Goal: Task Accomplishment & Management: Complete application form

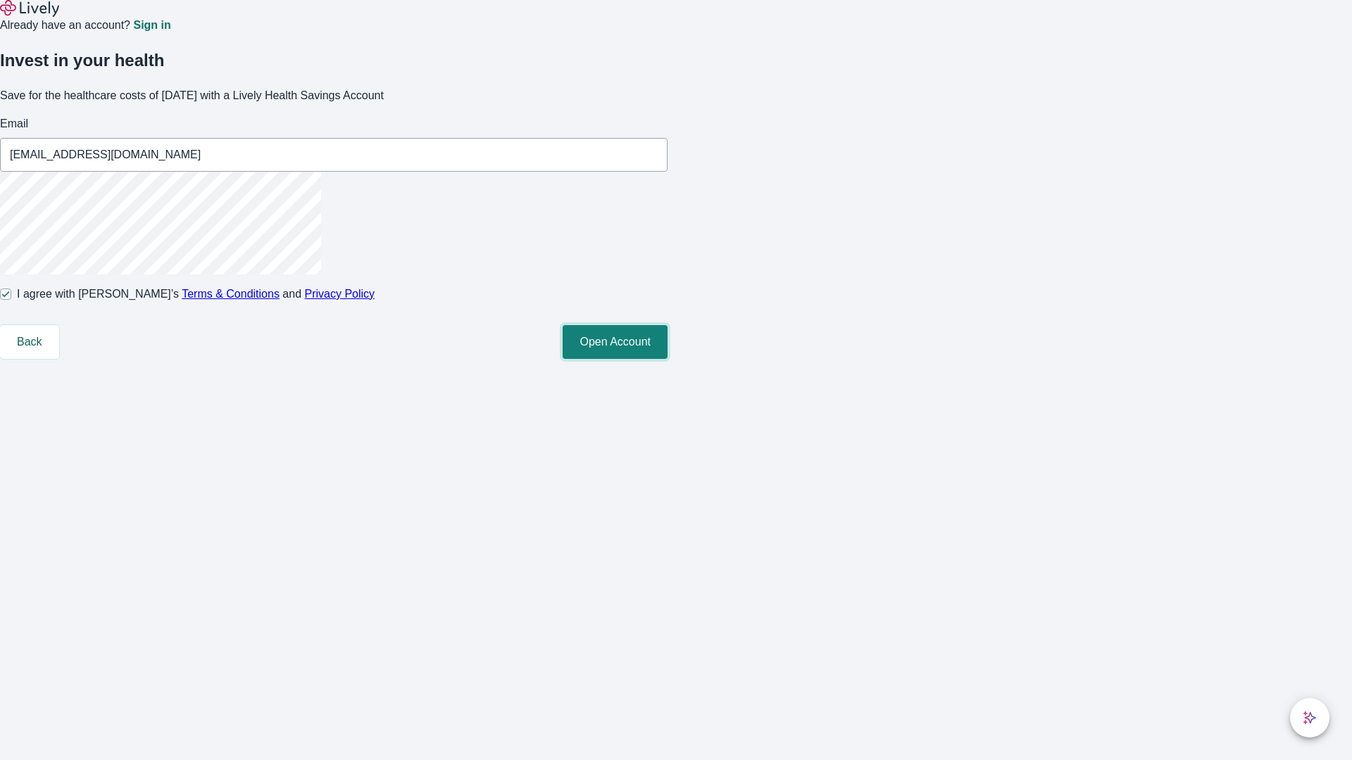
click at [667, 359] on button "Open Account" at bounding box center [614, 342] width 105 height 34
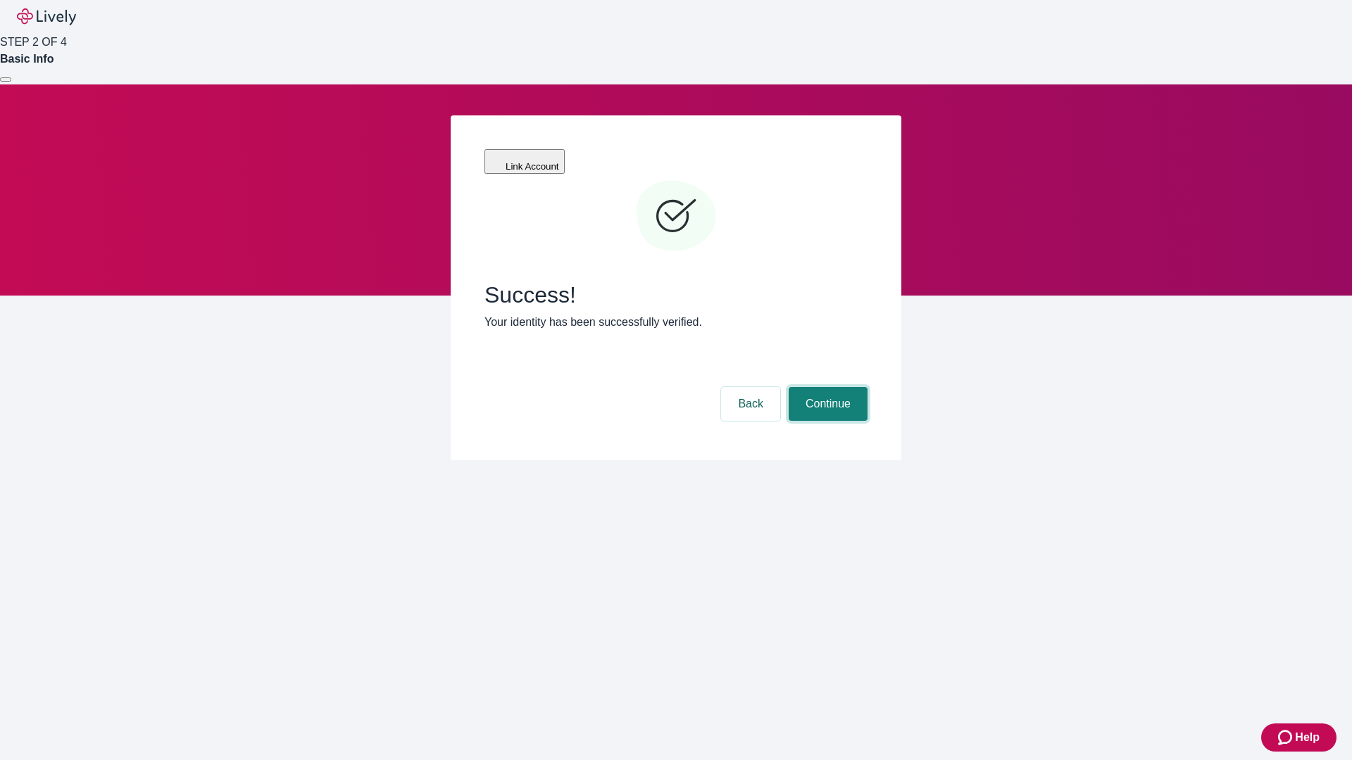
click at [826, 387] on button "Continue" at bounding box center [827, 404] width 79 height 34
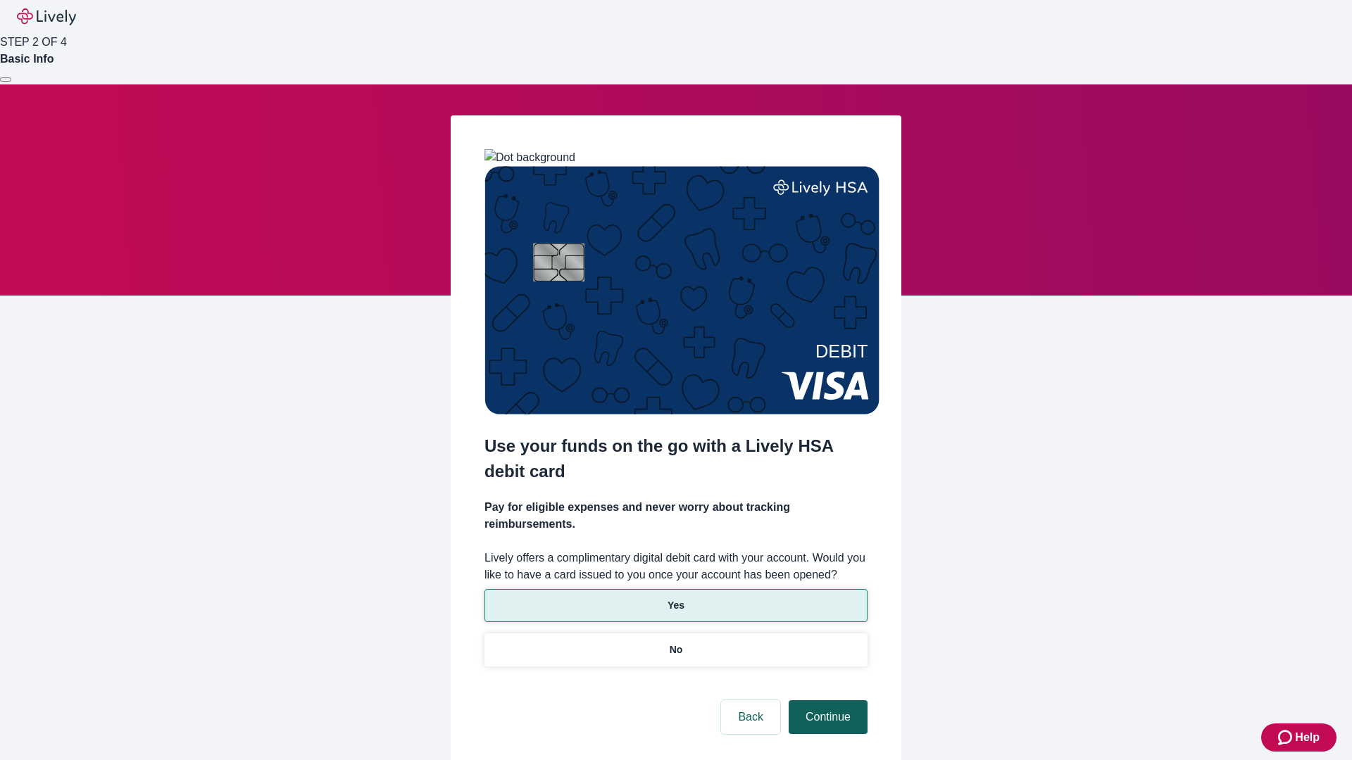
click at [675, 598] on p "Yes" at bounding box center [675, 605] width 17 height 15
click at [826, 700] on button "Continue" at bounding box center [827, 717] width 79 height 34
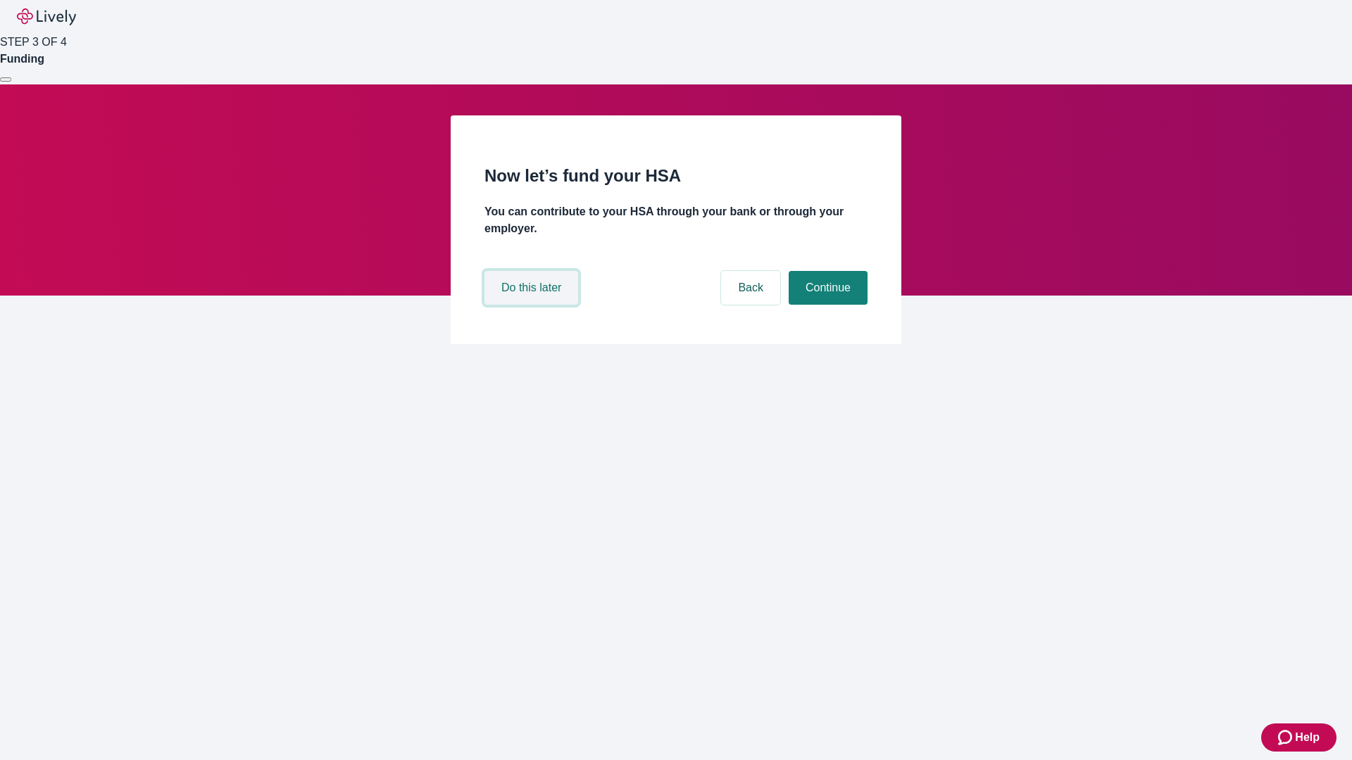
click at [533, 305] on button "Do this later" at bounding box center [531, 288] width 94 height 34
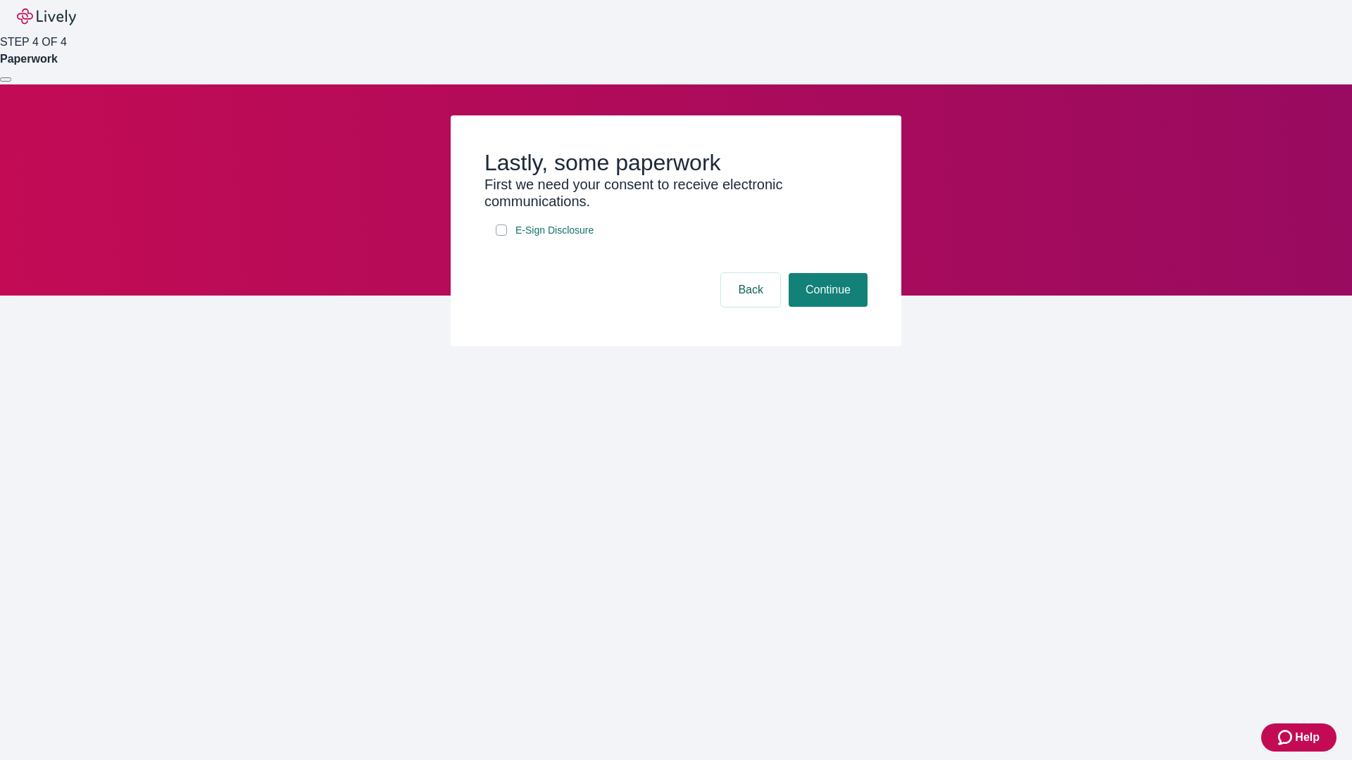
click at [501, 236] on input "E-Sign Disclosure" at bounding box center [501, 230] width 11 height 11
checkbox input "true"
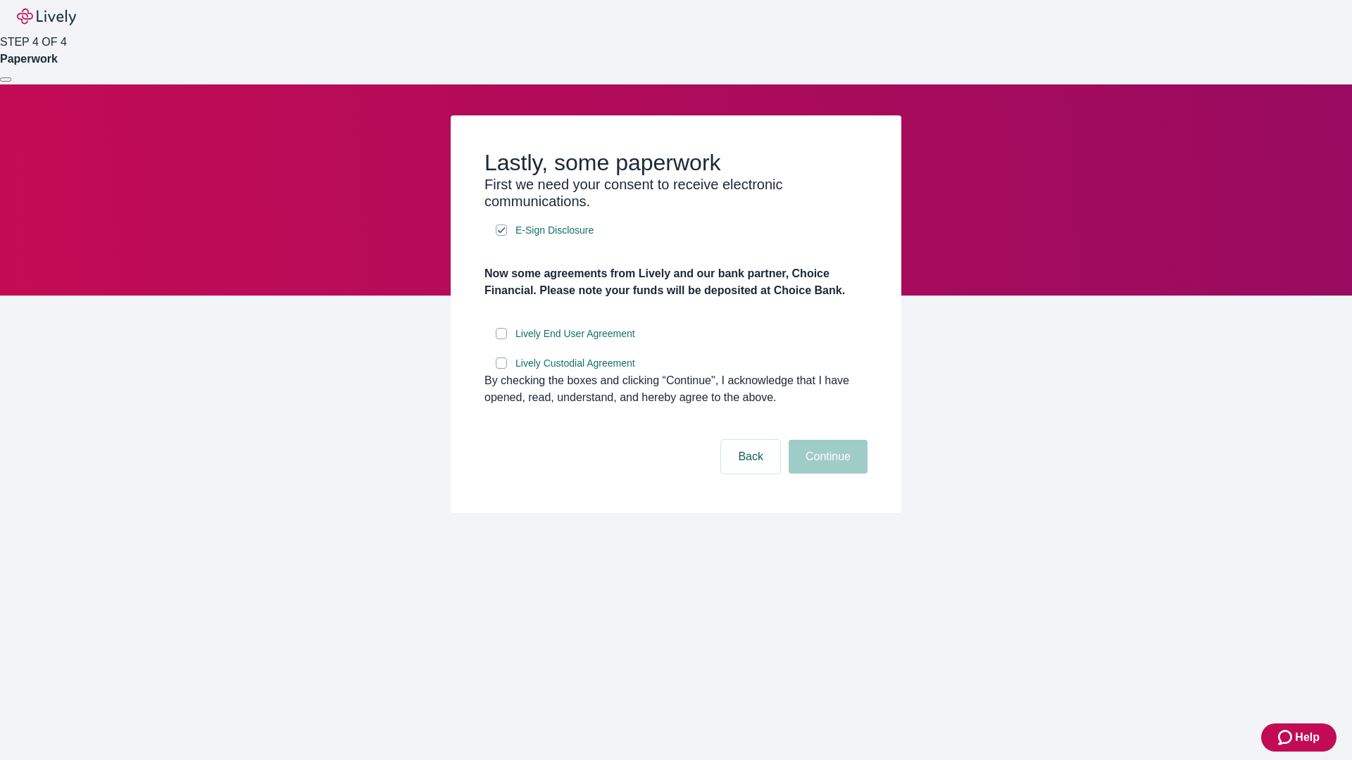
click at [501, 339] on input "Lively End User Agreement" at bounding box center [501, 333] width 11 height 11
checkbox input "true"
click at [501, 369] on input "Lively Custodial Agreement" at bounding box center [501, 363] width 11 height 11
checkbox input "true"
click at [826, 474] on button "Continue" at bounding box center [827, 457] width 79 height 34
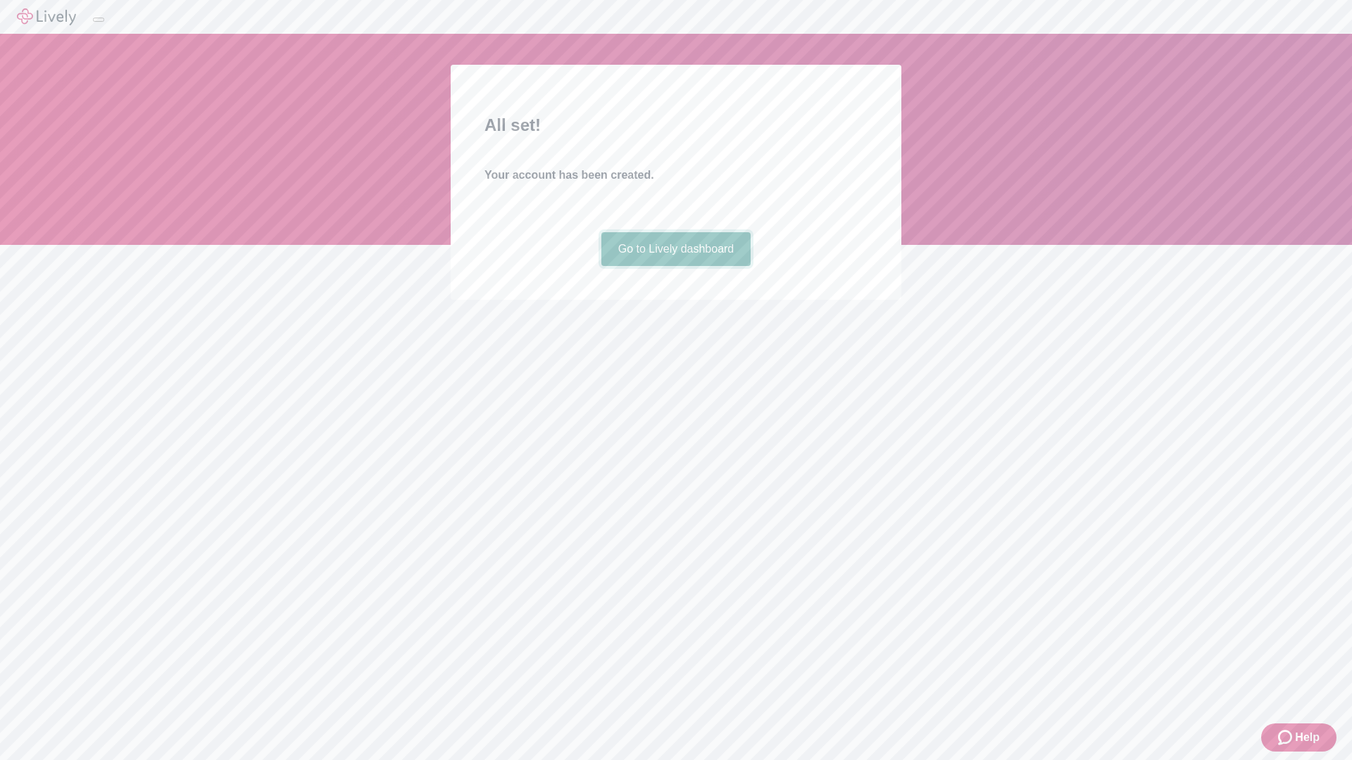
click at [675, 266] on link "Go to Lively dashboard" at bounding box center [676, 249] width 150 height 34
